Goal: Answer question/provide support: Share knowledge or assist other users

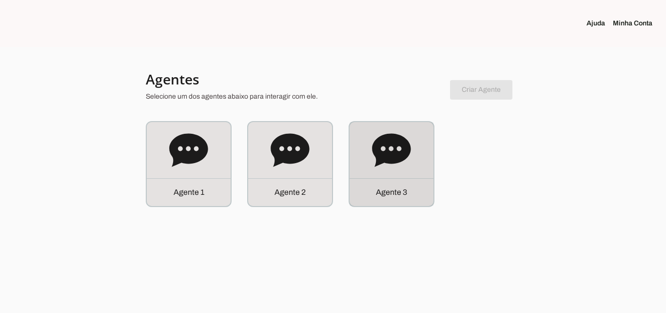
click at [427, 188] on div "Agente 3" at bounding box center [392, 192] width 84 height 28
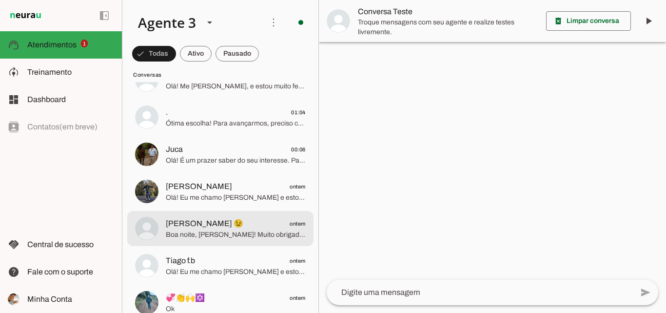
scroll to position [244, 0]
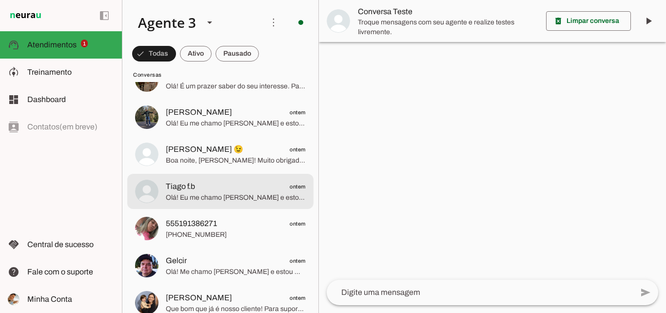
click at [199, 195] on span "Olá! Eu me chamo [PERSON_NAME] e estou muito feliz em ter a oportunidade de fal…" at bounding box center [236, 198] width 140 height 10
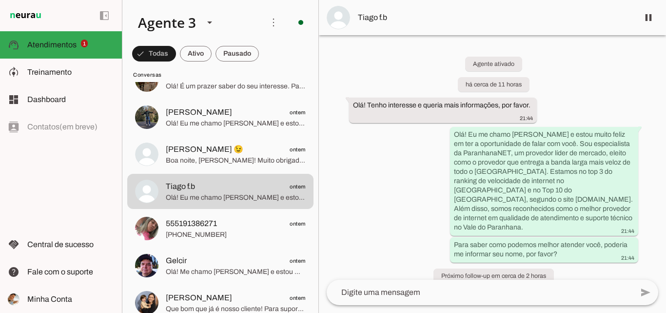
click at [521, 16] on span "Tiago f.b" at bounding box center [494, 18] width 273 height 12
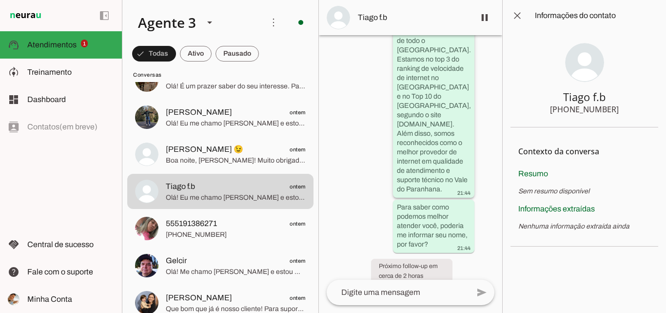
scroll to position [218, 0]
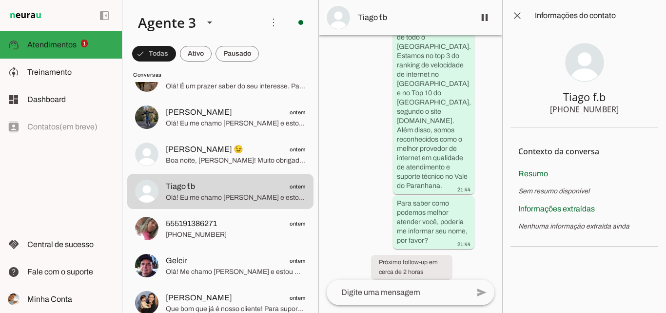
drag, startPoint x: 571, startPoint y: 112, endPoint x: 616, endPoint y: 113, distance: 44.4
click at [616, 113] on section "Tiago f.b [PHONE_NUMBER]" at bounding box center [585, 79] width 148 height 96
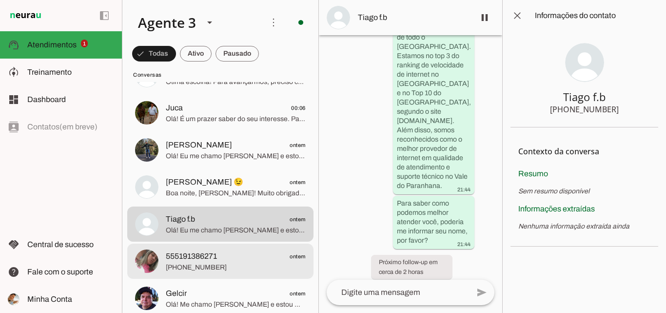
scroll to position [195, 0]
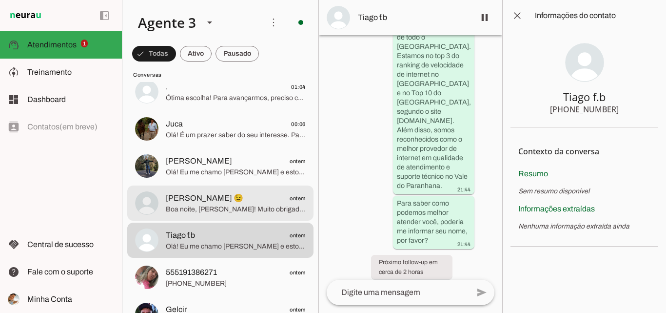
click at [227, 212] on span "Boa noite, [PERSON_NAME]! Muito obrigado pelo contato. Fico à disposição para a…" at bounding box center [236, 209] width 140 height 10
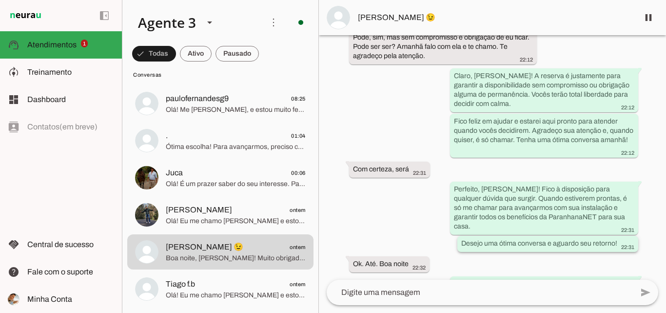
scroll to position [1675, 0]
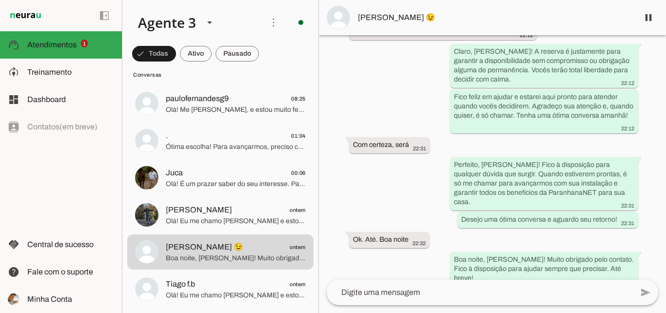
click at [384, 26] on md-item "[PERSON_NAME] 😉" at bounding box center [492, 17] width 347 height 35
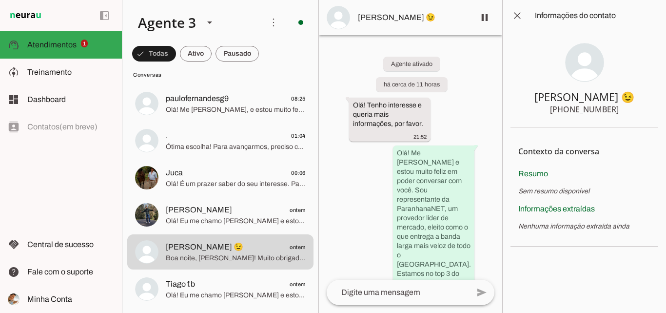
drag, startPoint x: 571, startPoint y: 108, endPoint x: 621, endPoint y: 110, distance: 50.3
click at [621, 110] on section "[PERSON_NAME] 😉 [PHONE_NUMBER]" at bounding box center [585, 79] width 148 height 96
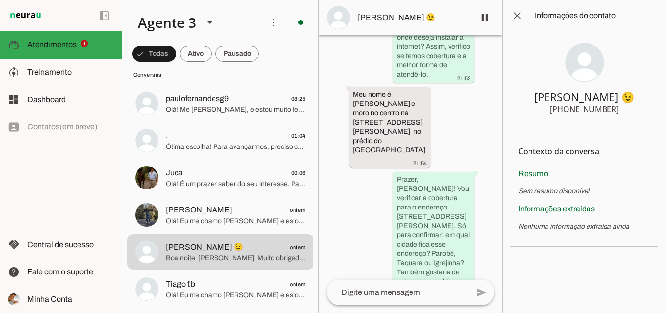
scroll to position [597, 0]
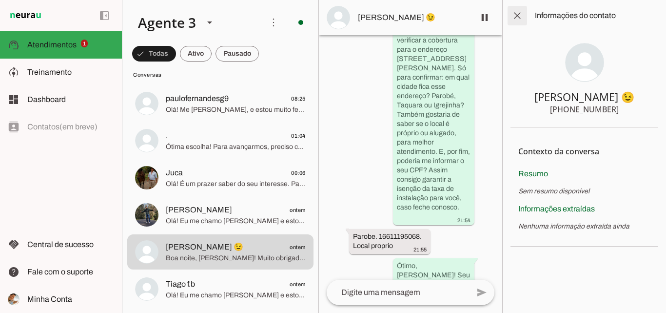
click at [524, 15] on span at bounding box center [517, 15] width 23 height 23
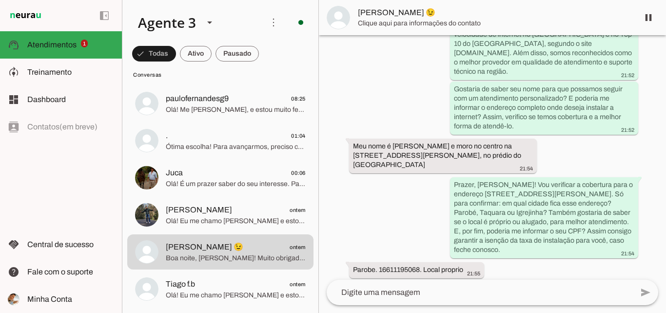
scroll to position [183, 0]
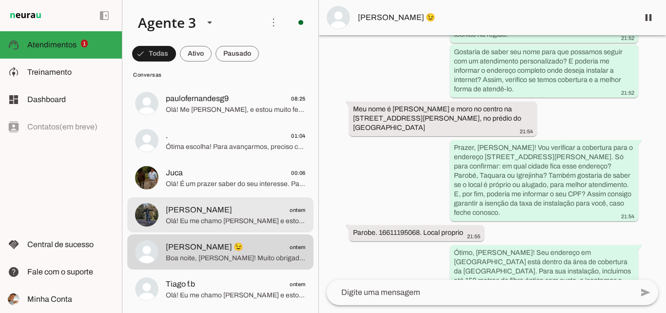
click at [242, 209] on span "[PERSON_NAME] ontem" at bounding box center [236, 210] width 140 height 12
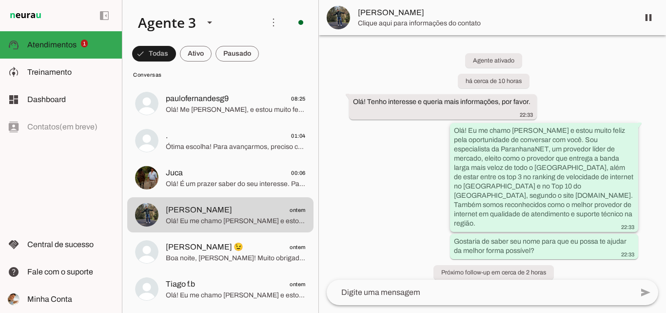
scroll to position [4, 0]
click at [478, 16] on span "[PERSON_NAME]" at bounding box center [494, 13] width 273 height 12
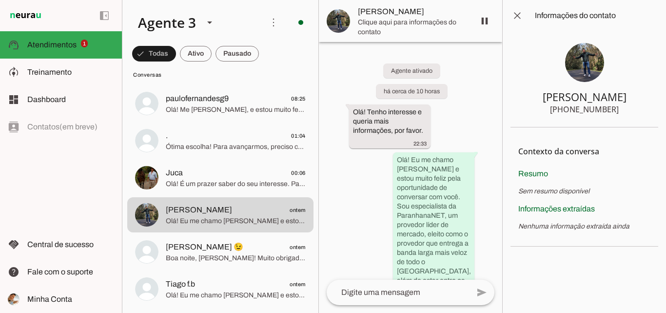
drag, startPoint x: 620, startPoint y: 110, endPoint x: 624, endPoint y: 114, distance: 6.2
click at [624, 114] on section "[PERSON_NAME] [PHONE_NUMBER]" at bounding box center [585, 79] width 148 height 96
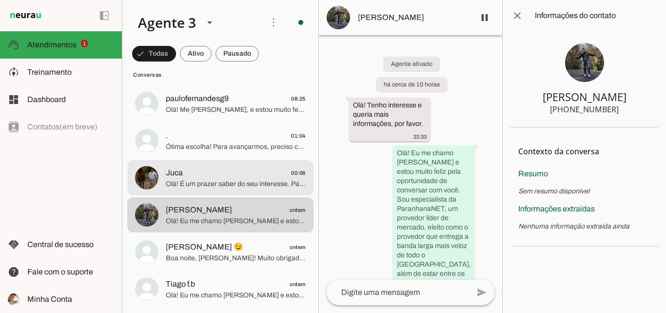
click at [278, 179] on span "Olá! É um prazer saber do seu interesse. Para que eu possa oferecer as melhores…" at bounding box center [236, 184] width 140 height 10
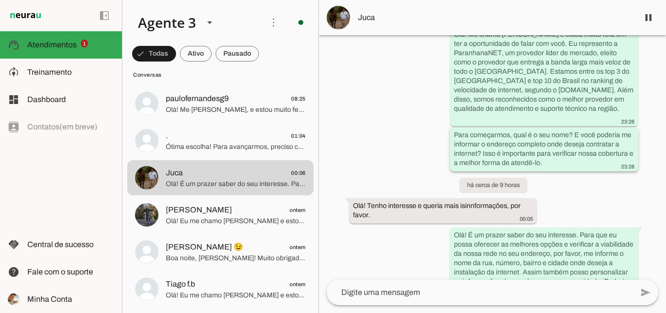
scroll to position [140, 0]
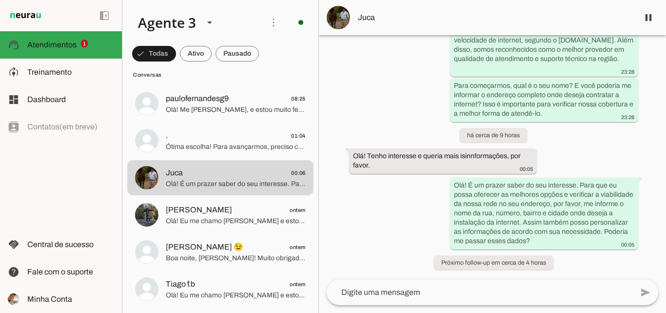
click at [502, 24] on md-item "Juca" at bounding box center [492, 17] width 347 height 35
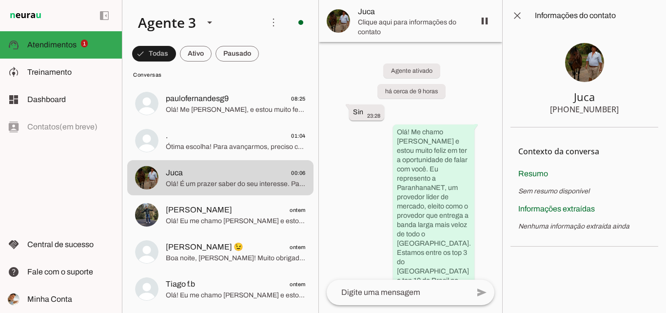
drag, startPoint x: 575, startPoint y: 109, endPoint x: 634, endPoint y: 108, distance: 58.5
click at [634, 108] on section "Juca [PHONE_NUMBER]" at bounding box center [585, 79] width 148 height 96
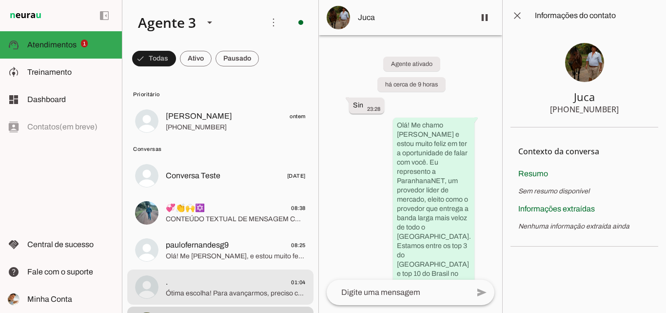
click at [248, 287] on span ". 01:04" at bounding box center [236, 282] width 140 height 12
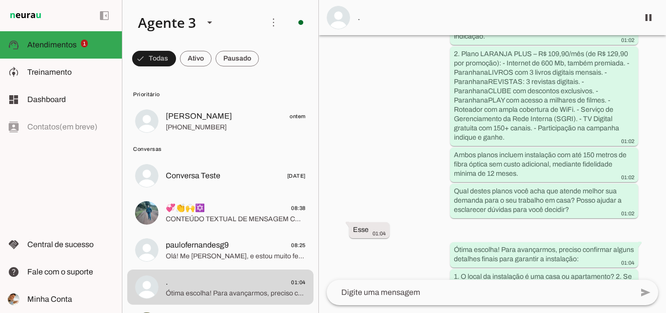
scroll to position [1379, 0]
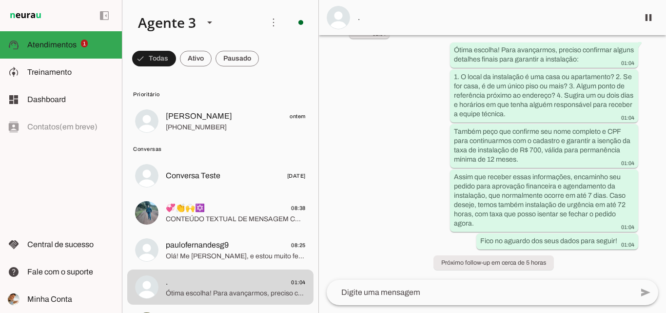
click at [474, 29] on md-item "." at bounding box center [492, 17] width 347 height 35
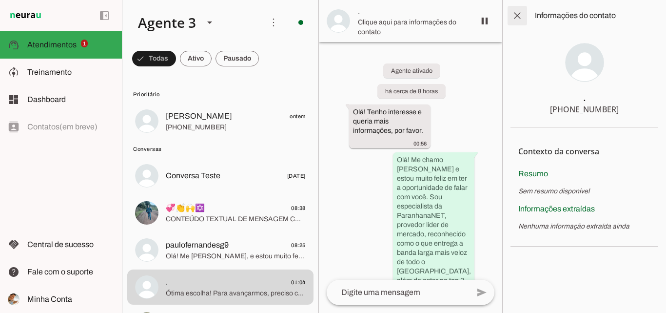
click at [523, 18] on span at bounding box center [517, 15] width 23 height 23
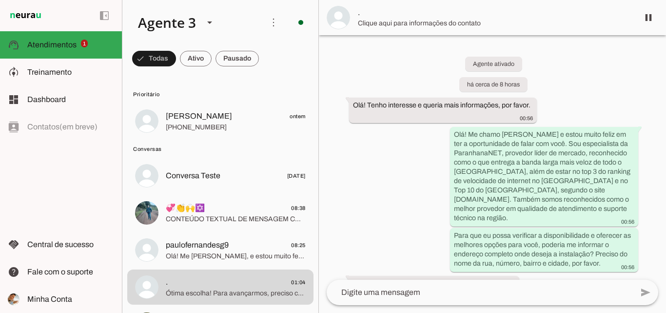
click at [460, 14] on span "." at bounding box center [494, 13] width 273 height 12
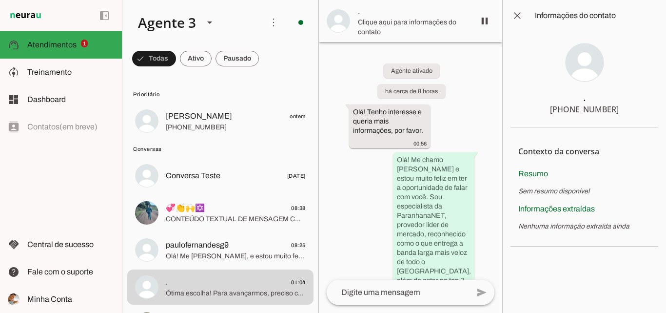
click at [577, 110] on div "[PHONE_NUMBER]" at bounding box center [584, 109] width 69 height 12
drag, startPoint x: 570, startPoint y: 109, endPoint x: 630, endPoint y: 108, distance: 59.5
click at [630, 108] on section ". [PHONE_NUMBER]" at bounding box center [585, 79] width 148 height 96
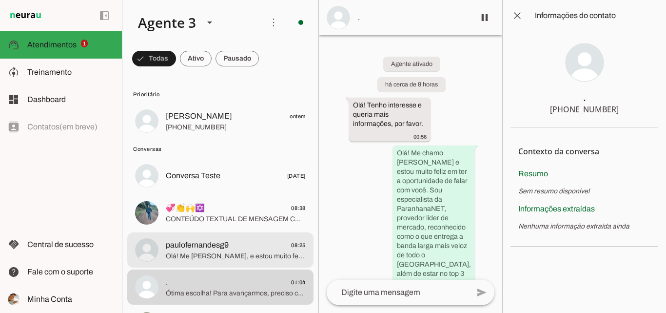
click at [249, 260] on span "Olá! Me [PERSON_NAME], e estou muito feliz em falar com você hoje. A ParanhanaN…" at bounding box center [236, 256] width 140 height 10
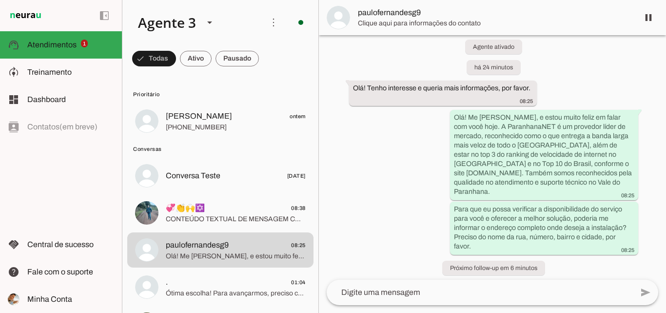
scroll to position [22, 0]
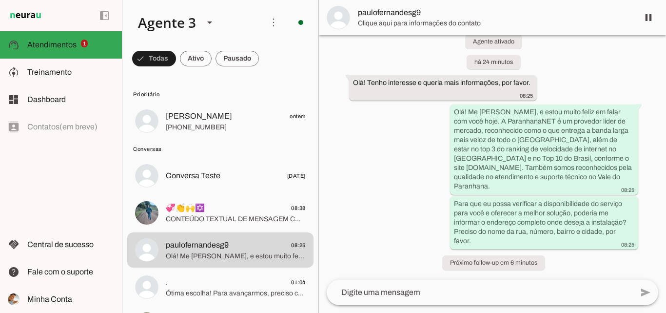
click at [429, 20] on span "Clique aqui para informações do contato" at bounding box center [494, 24] width 273 height 10
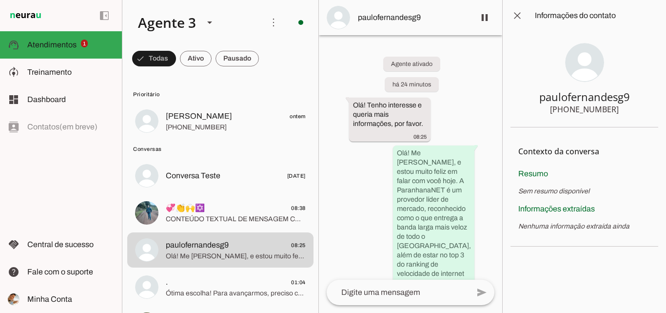
drag, startPoint x: 571, startPoint y: 110, endPoint x: 619, endPoint y: 112, distance: 47.3
click at [619, 112] on section "paulofernandesg9 [PHONE_NUMBER]" at bounding box center [585, 79] width 148 height 96
